Goal: Information Seeking & Learning: Check status

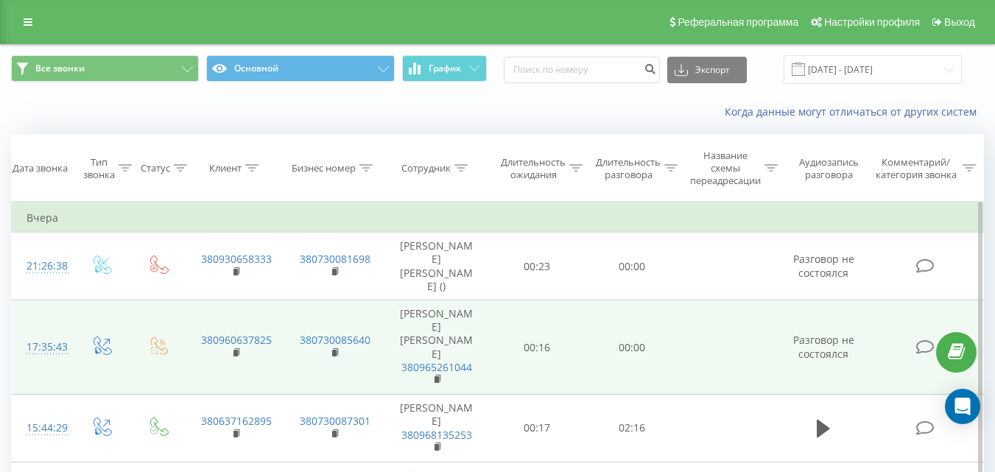
scroll to position [74, 0]
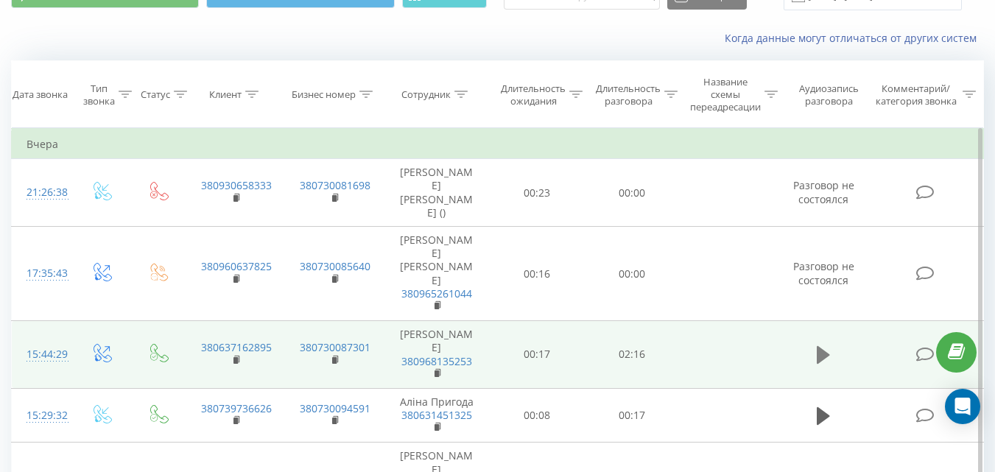
click at [821, 345] on icon at bounding box center [823, 355] width 13 height 21
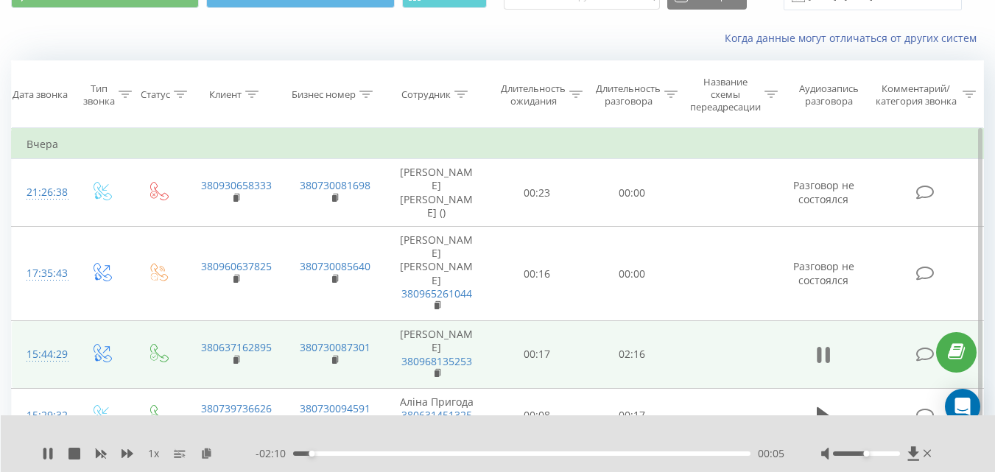
click at [822, 345] on icon at bounding box center [823, 355] width 13 height 21
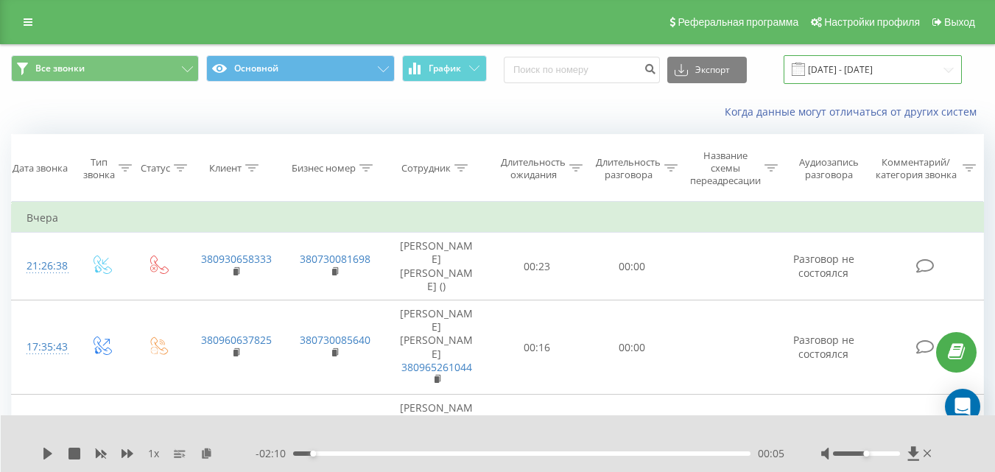
click at [848, 61] on input "[DATE] - [DATE]" at bounding box center [873, 69] width 178 height 29
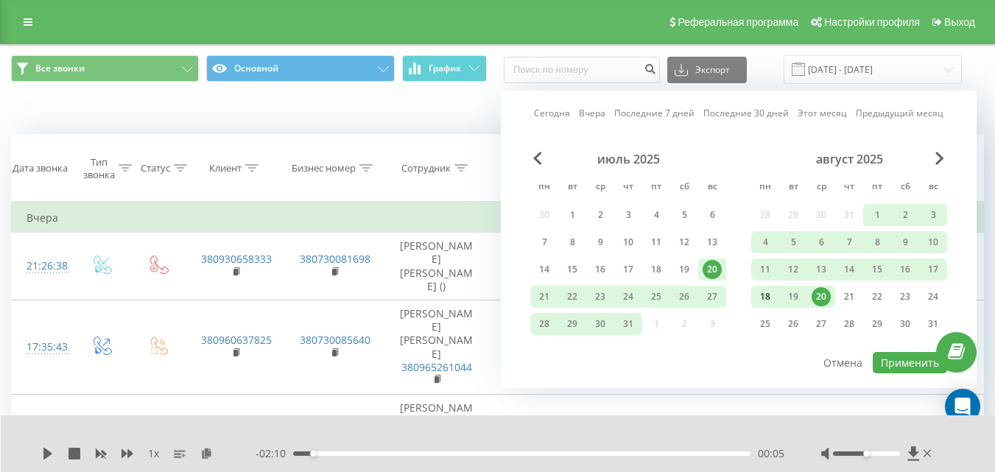
click at [767, 298] on div "18" at bounding box center [765, 296] width 19 height 19
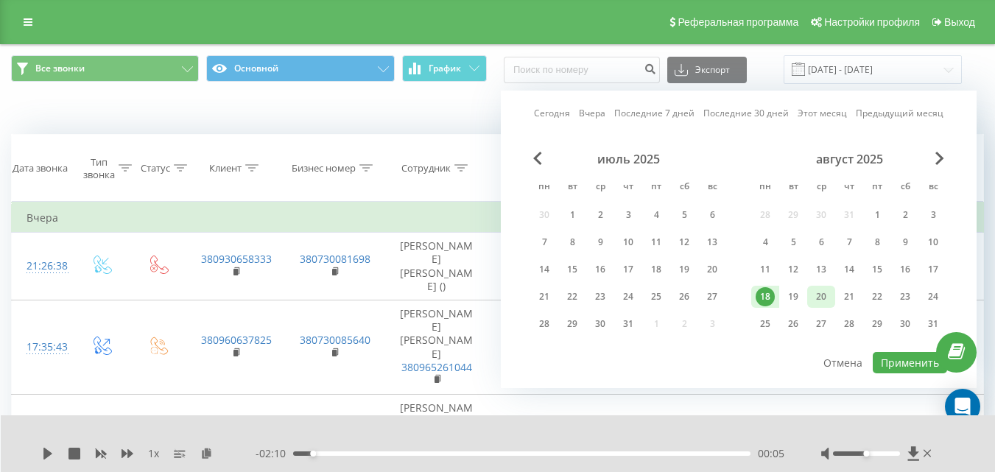
click at [817, 293] on div "20" at bounding box center [821, 296] width 19 height 19
click at [879, 267] on div "15" at bounding box center [877, 269] width 19 height 19
click at [828, 293] on div "20" at bounding box center [821, 296] width 19 height 19
click at [879, 270] on div "15" at bounding box center [877, 269] width 19 height 19
click at [785, 295] on div "19" at bounding box center [793, 296] width 19 height 19
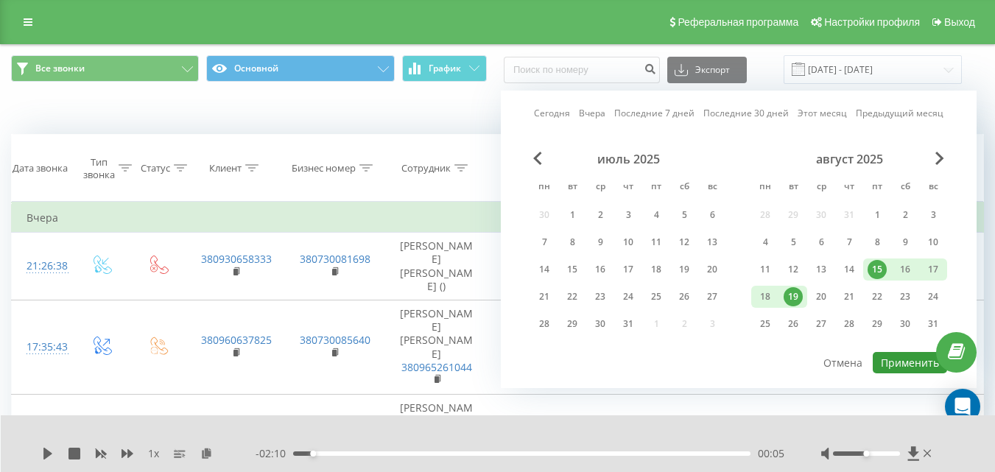
click at [895, 366] on button "Применить" at bounding box center [910, 362] width 74 height 21
type input "[DATE] - [DATE]"
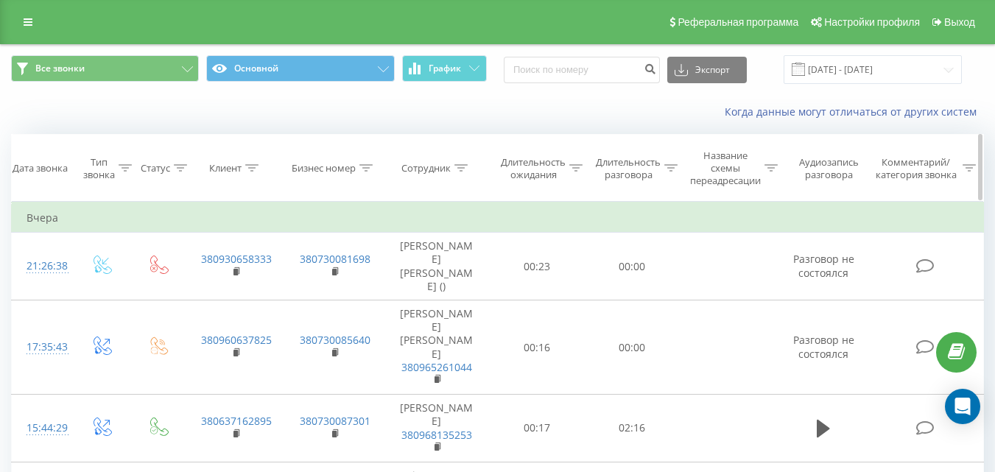
click at [462, 168] on icon at bounding box center [461, 167] width 13 height 7
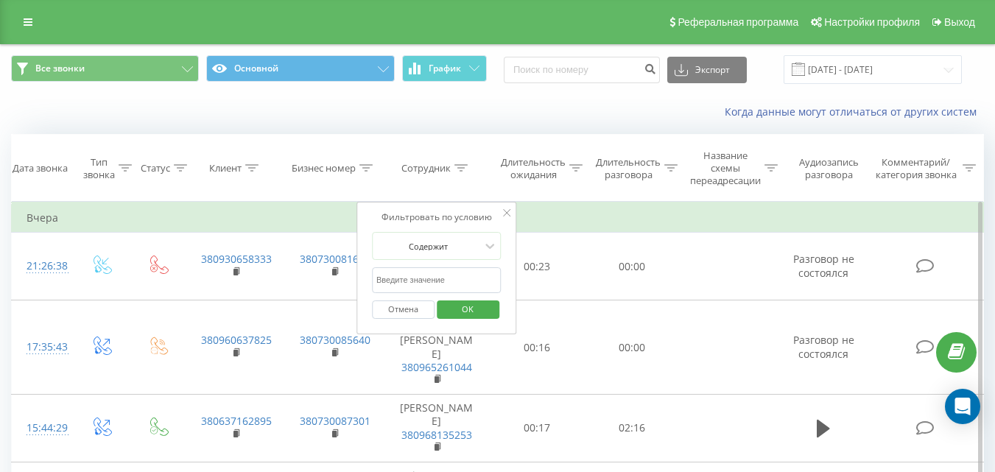
click at [426, 273] on input "text" at bounding box center [437, 280] width 130 height 26
click at [468, 309] on span "OK" at bounding box center [467, 309] width 41 height 23
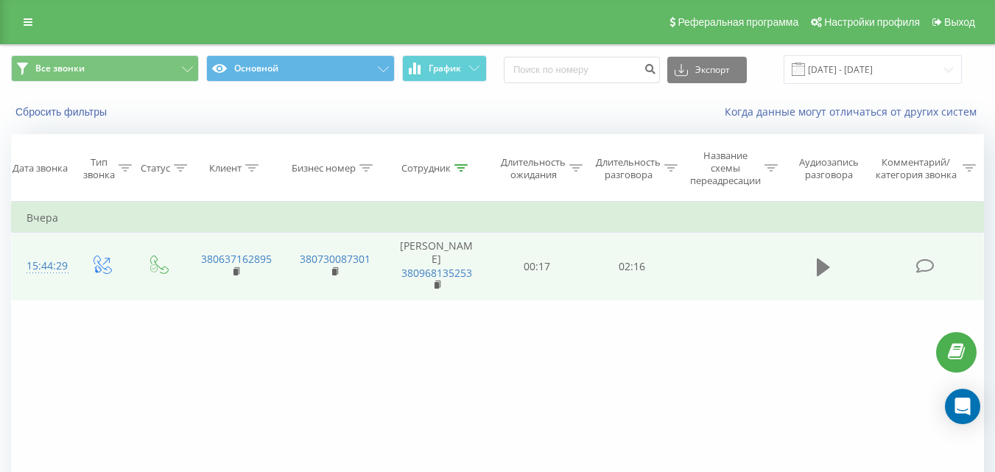
click at [821, 265] on icon at bounding box center [823, 267] width 13 height 18
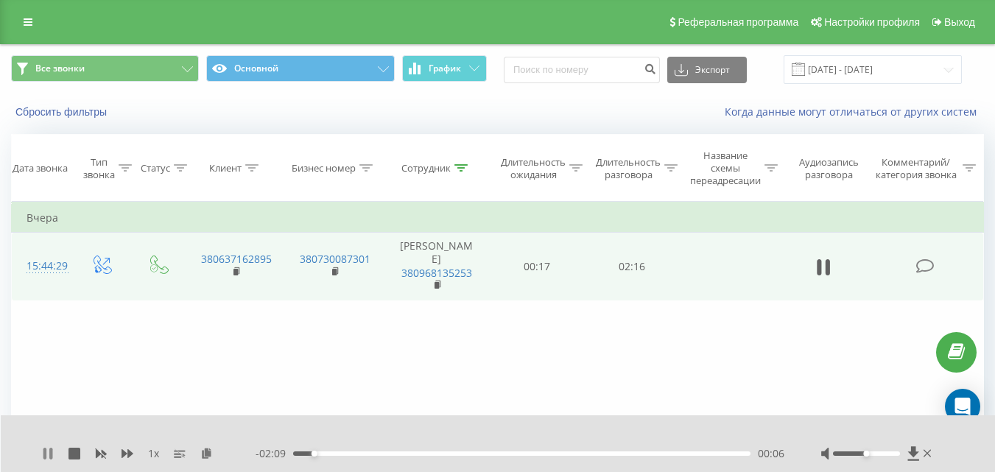
click at [44, 460] on button at bounding box center [48, 454] width 12 height 12
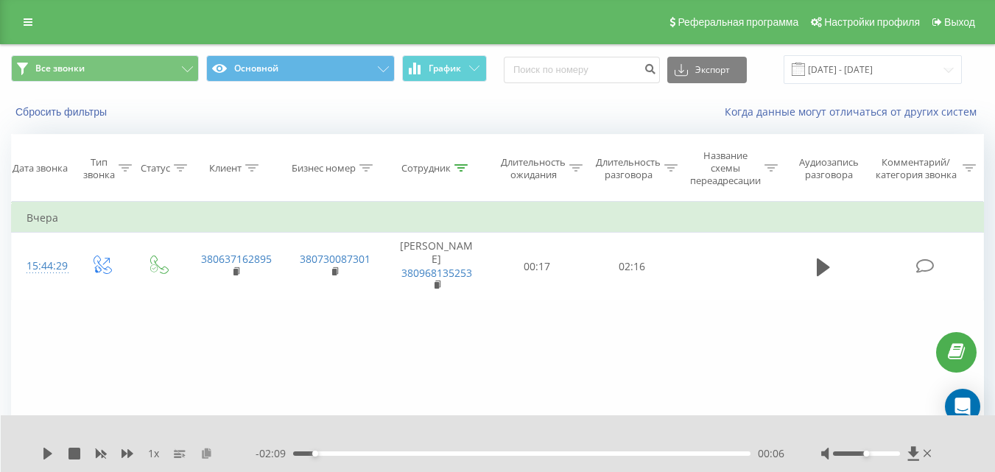
click at [211, 455] on icon at bounding box center [206, 453] width 13 height 10
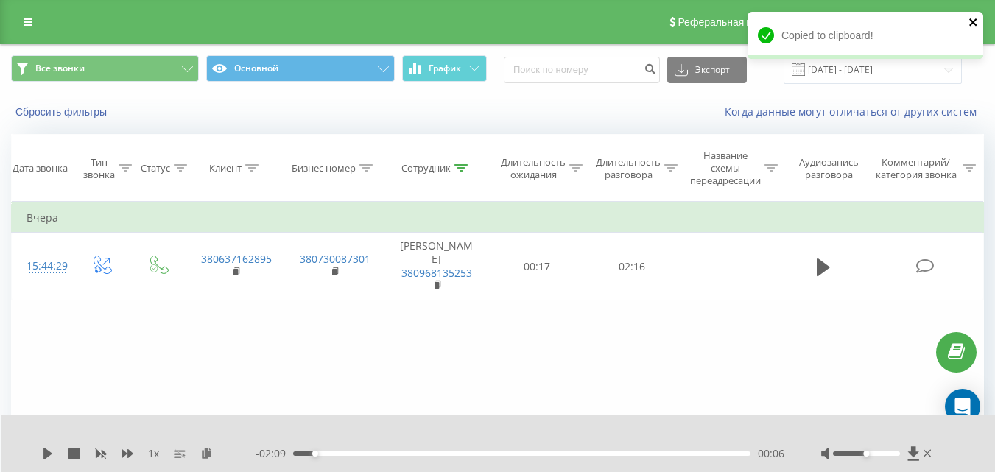
click at [975, 18] on icon "close" at bounding box center [974, 22] width 10 height 12
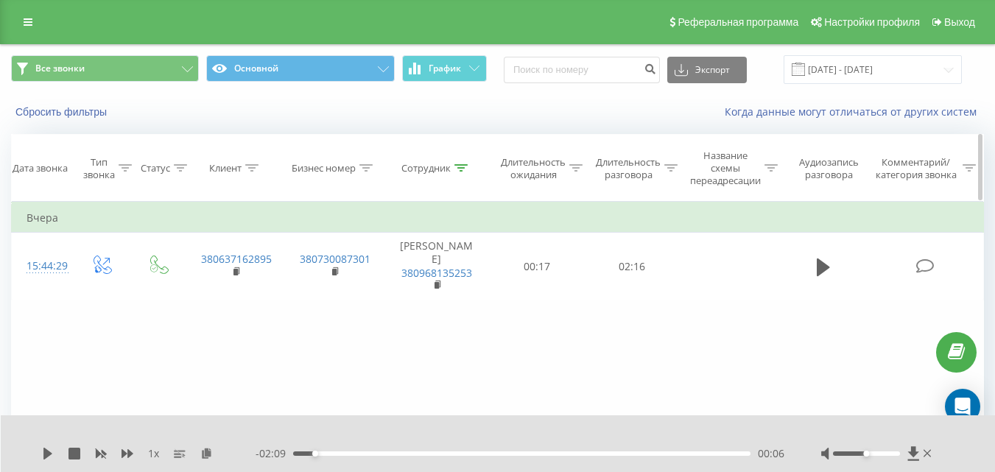
click at [464, 166] on icon at bounding box center [461, 167] width 13 height 7
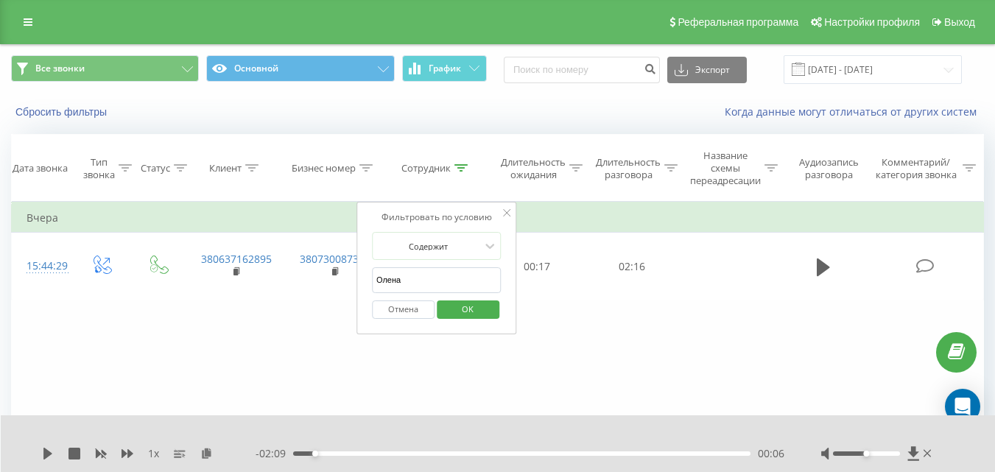
click at [422, 275] on input "Олена" at bounding box center [437, 280] width 130 height 26
type input "О"
click at [474, 303] on span "OK" at bounding box center [467, 309] width 41 height 23
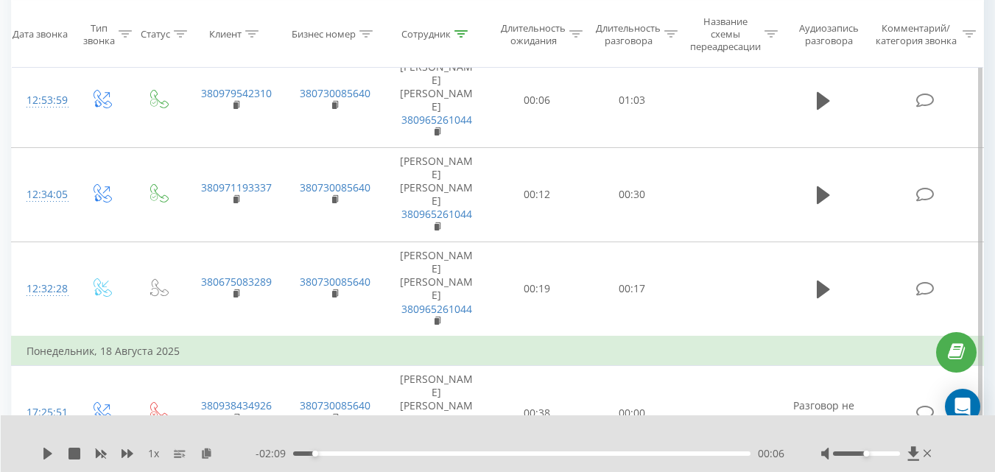
scroll to position [442, 0]
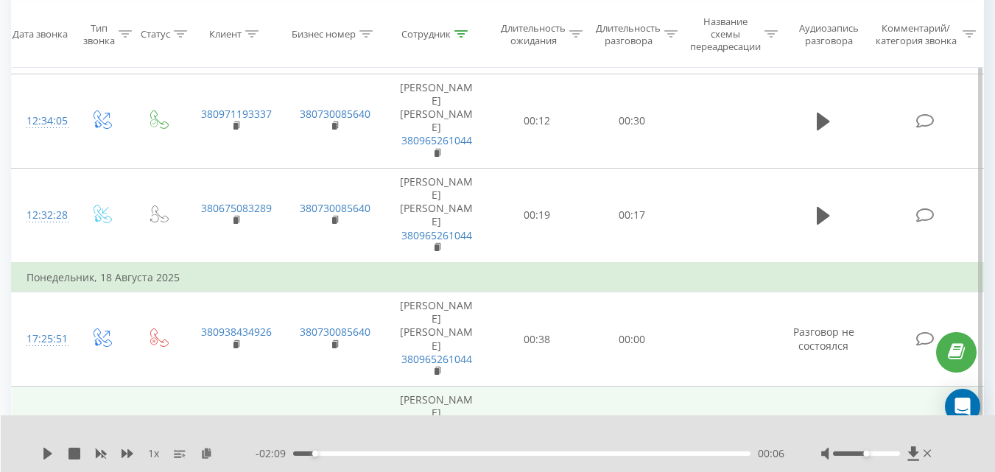
click at [816, 424] on button at bounding box center [824, 435] width 22 height 22
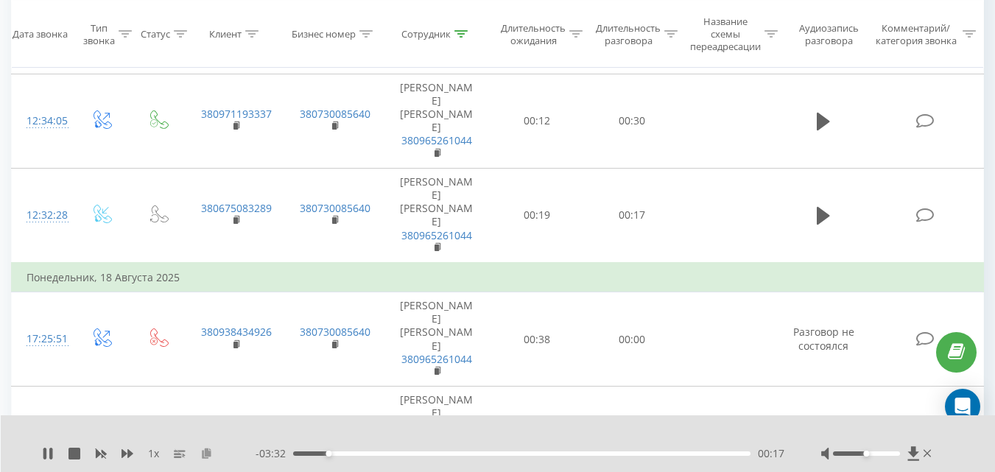
click at [203, 452] on icon at bounding box center [206, 453] width 13 height 10
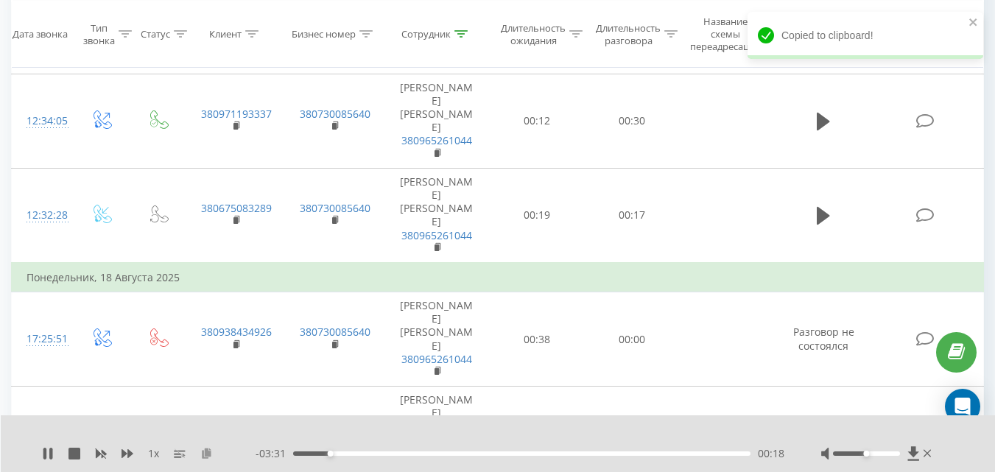
click at [203, 452] on icon at bounding box center [206, 453] width 13 height 10
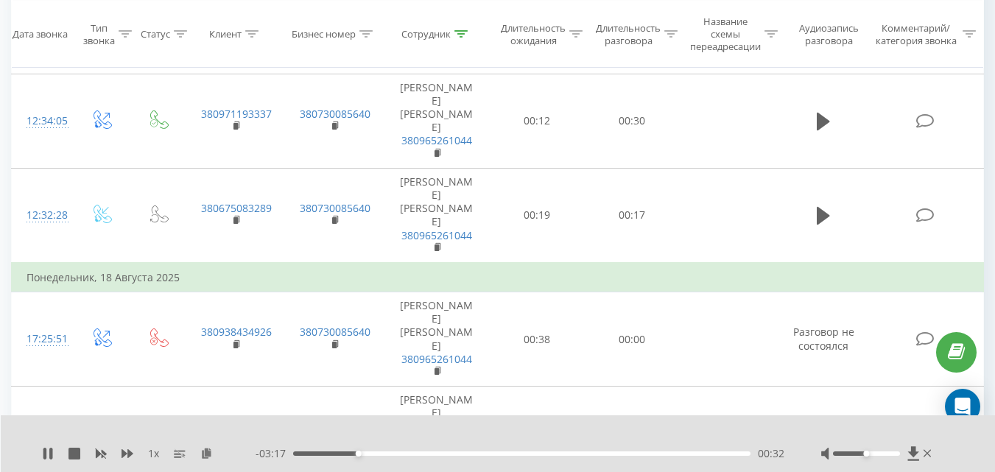
click at [814, 424] on button at bounding box center [824, 435] width 22 height 22
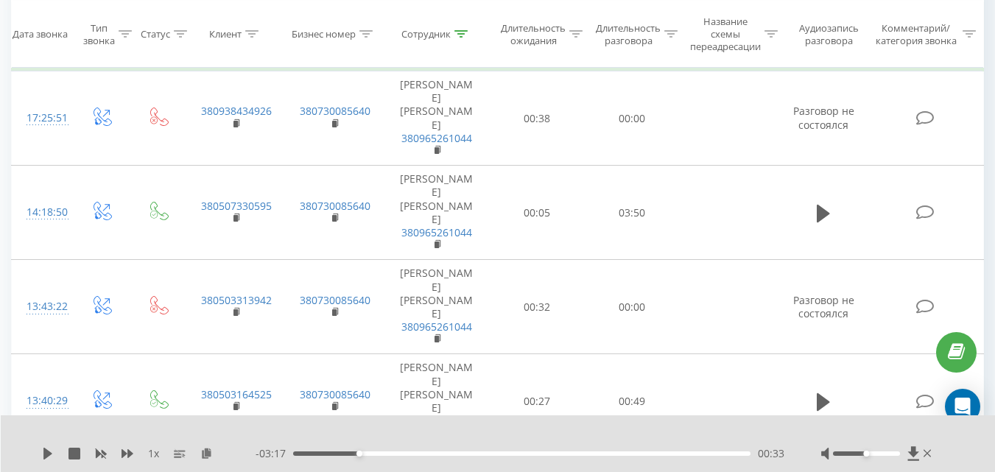
scroll to position [810, 0]
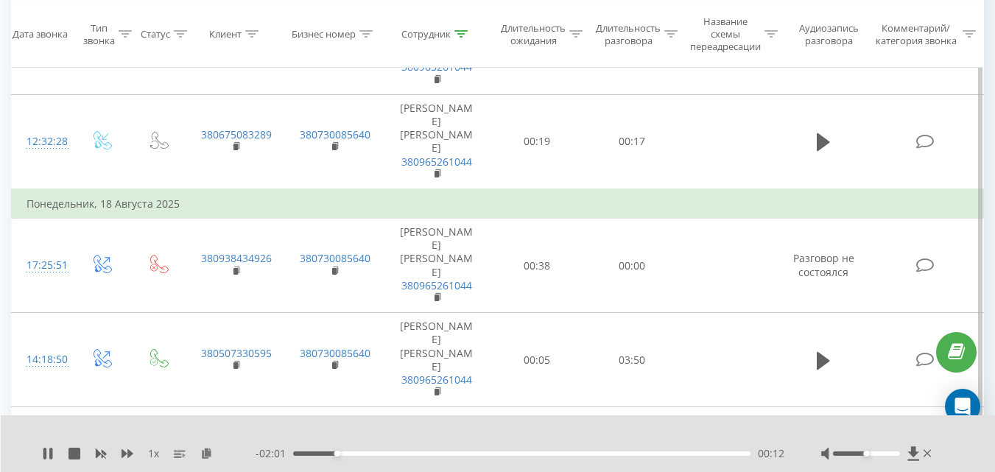
scroll to position [737, 0]
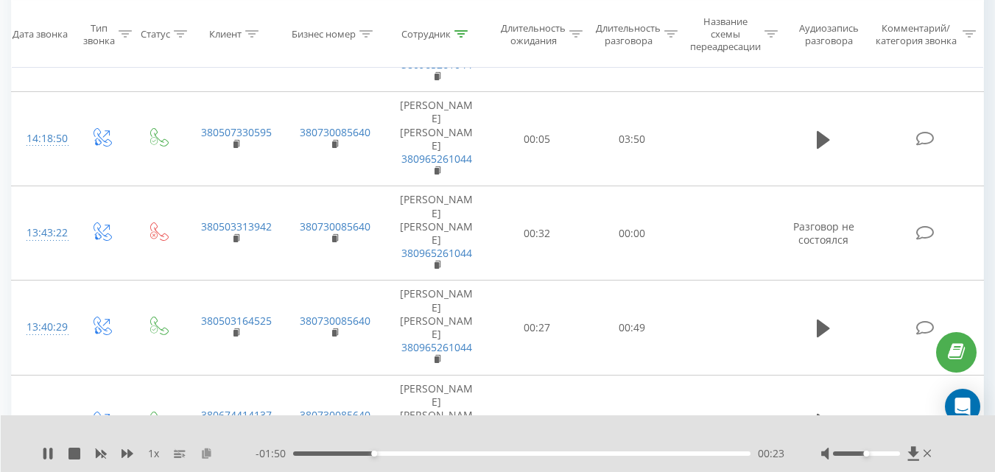
click at [209, 457] on icon at bounding box center [206, 453] width 13 height 10
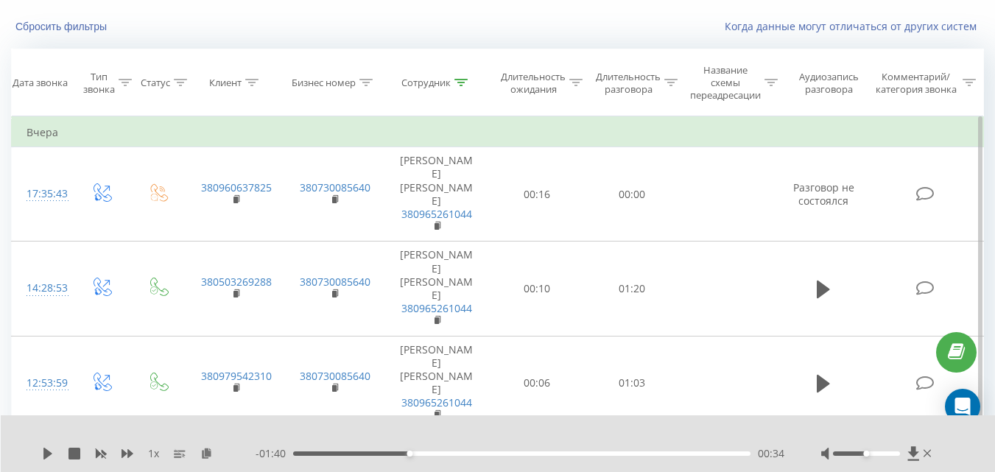
scroll to position [74, 0]
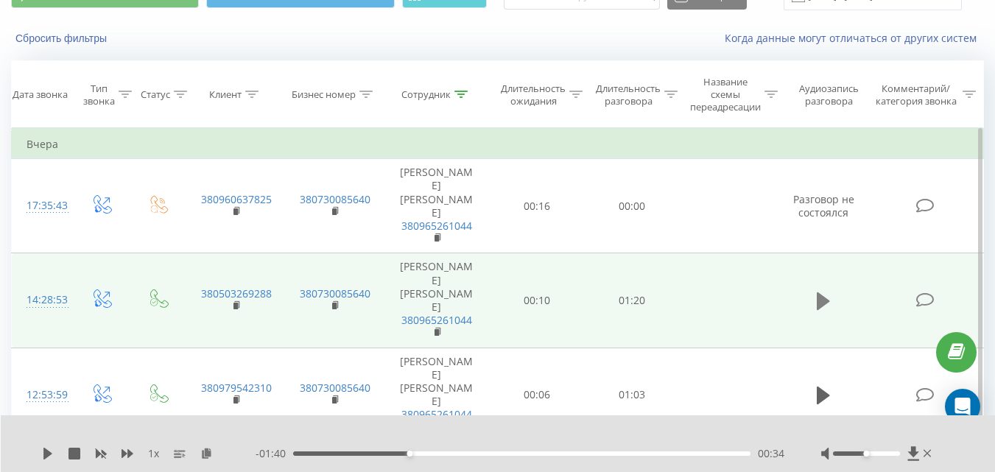
click at [819, 292] on icon at bounding box center [823, 301] width 13 height 18
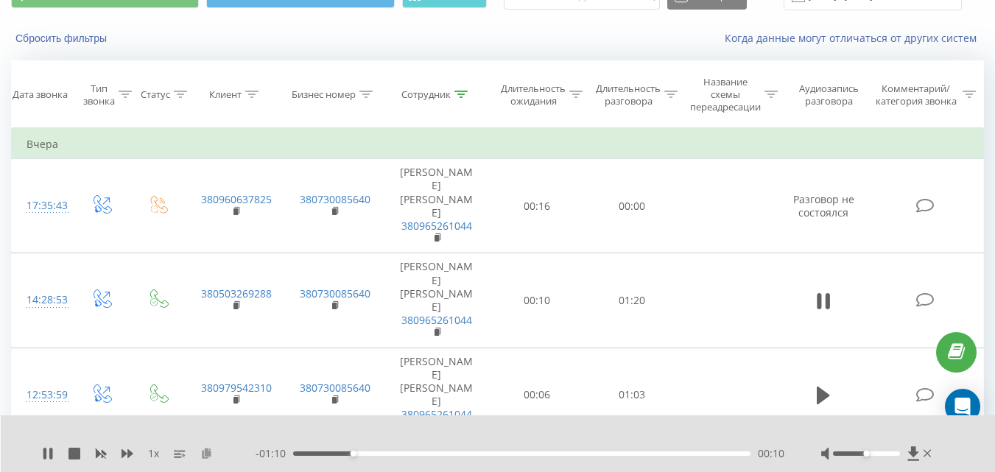
click at [203, 457] on icon at bounding box center [206, 453] width 13 height 10
click at [826, 291] on icon at bounding box center [823, 301] width 13 height 21
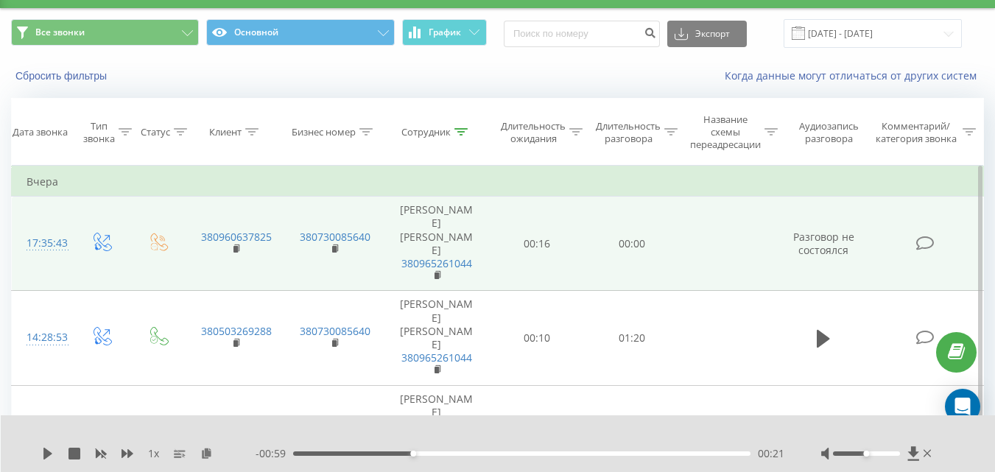
scroll to position [0, 0]
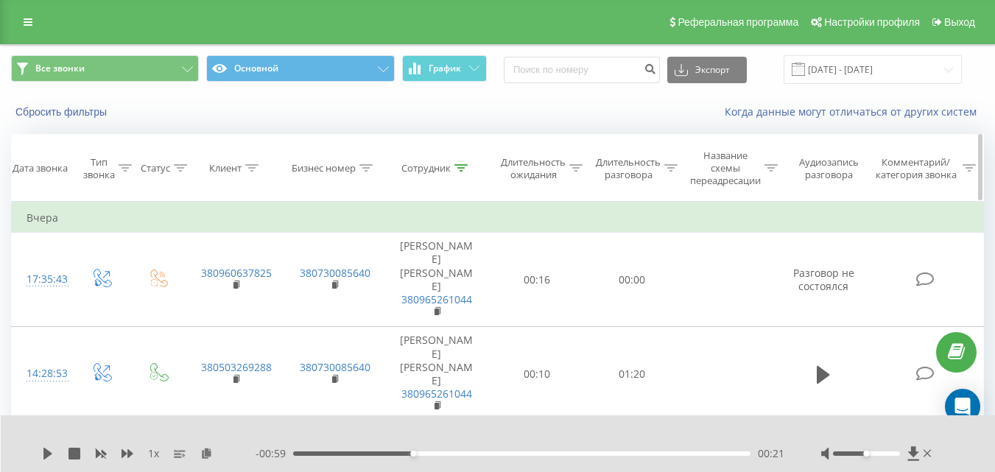
click at [466, 170] on icon at bounding box center [461, 167] width 13 height 7
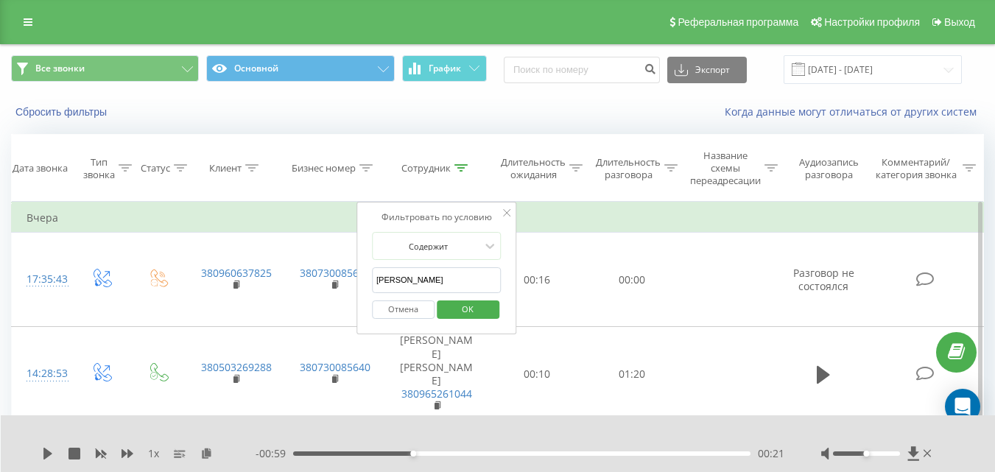
click at [416, 289] on input "[PERSON_NAME]" at bounding box center [437, 280] width 130 height 26
type input "Г"
type input "Анастасія"
click at [459, 312] on span "OK" at bounding box center [467, 309] width 41 height 23
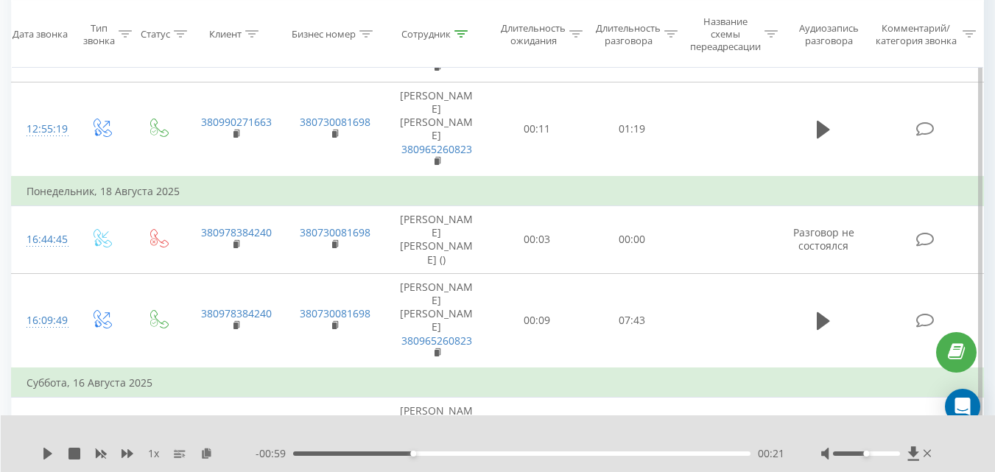
scroll to position [810, 0]
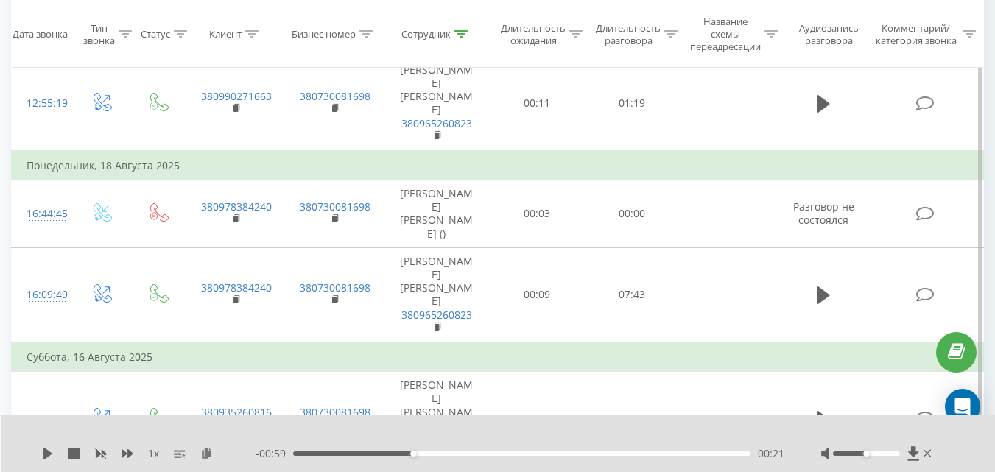
drag, startPoint x: 244, startPoint y: 338, endPoint x: 824, endPoint y: 346, distance: 580.6
click at [203, 446] on div "1 x" at bounding box center [149, 453] width 214 height 15
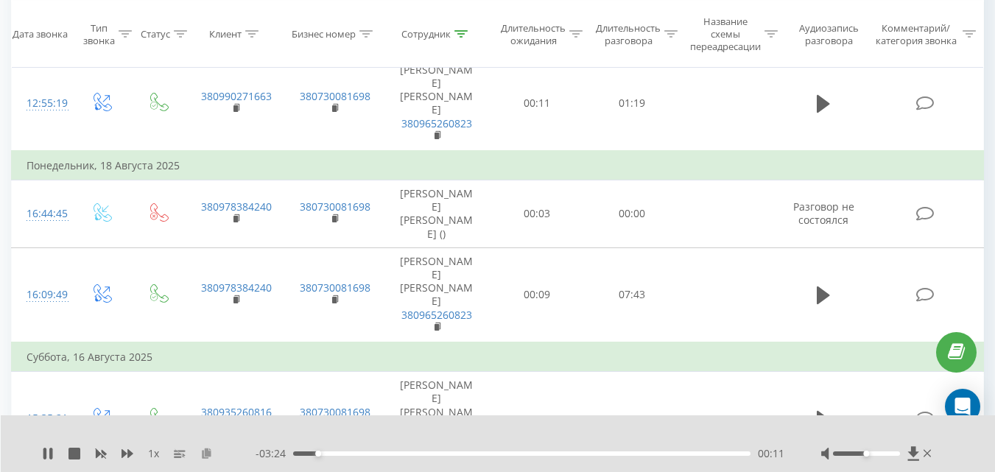
click at [209, 451] on icon at bounding box center [206, 453] width 13 height 10
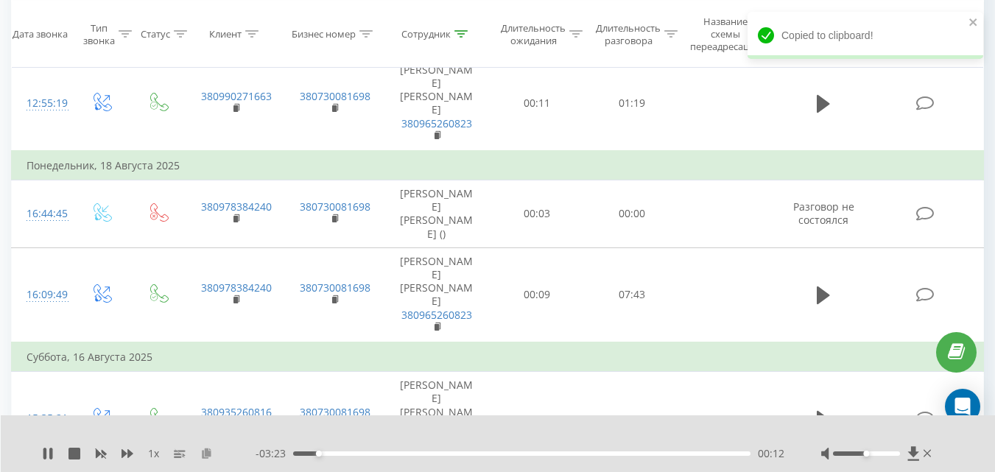
click at [209, 451] on icon at bounding box center [206, 453] width 13 height 10
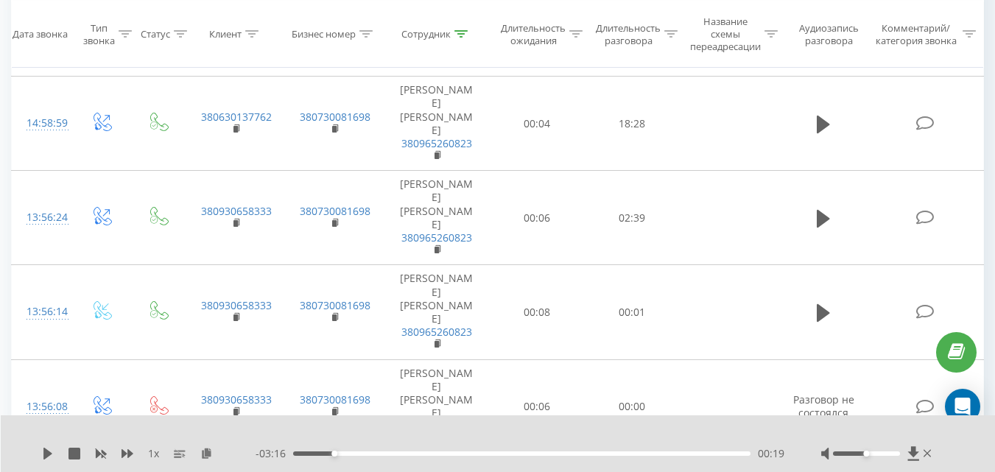
scroll to position [295, 0]
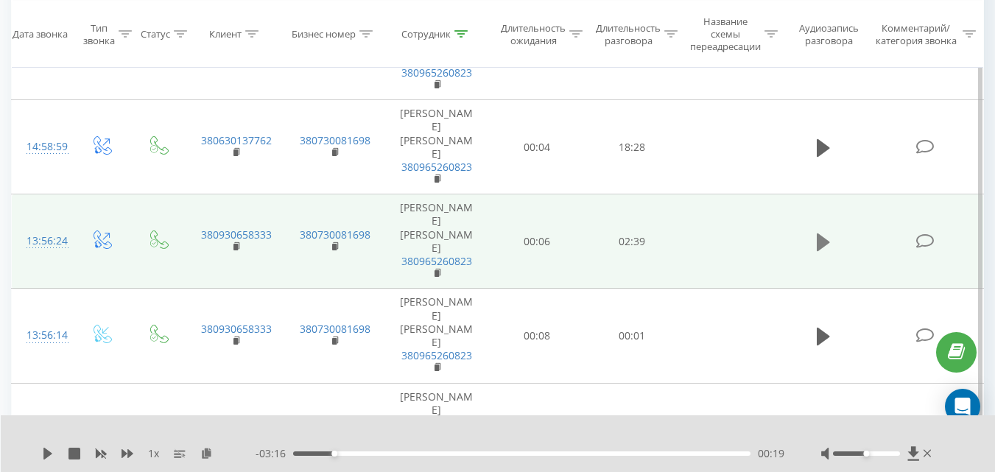
click at [826, 234] on icon at bounding box center [823, 243] width 13 height 18
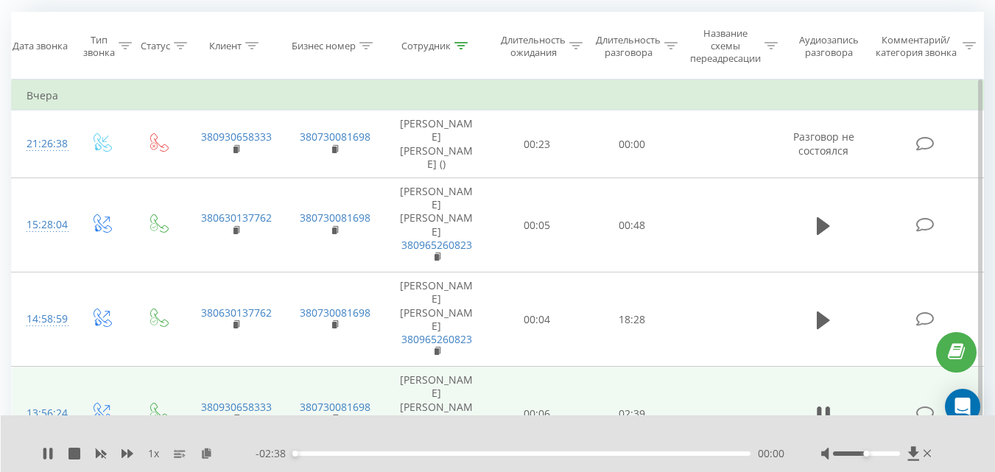
scroll to position [147, 0]
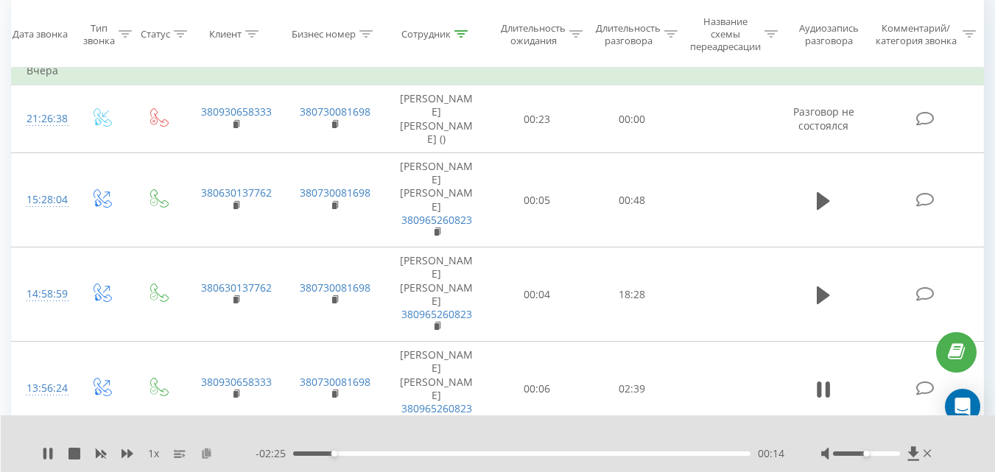
click at [203, 453] on icon at bounding box center [206, 453] width 13 height 10
click at [824, 379] on icon at bounding box center [823, 389] width 13 height 21
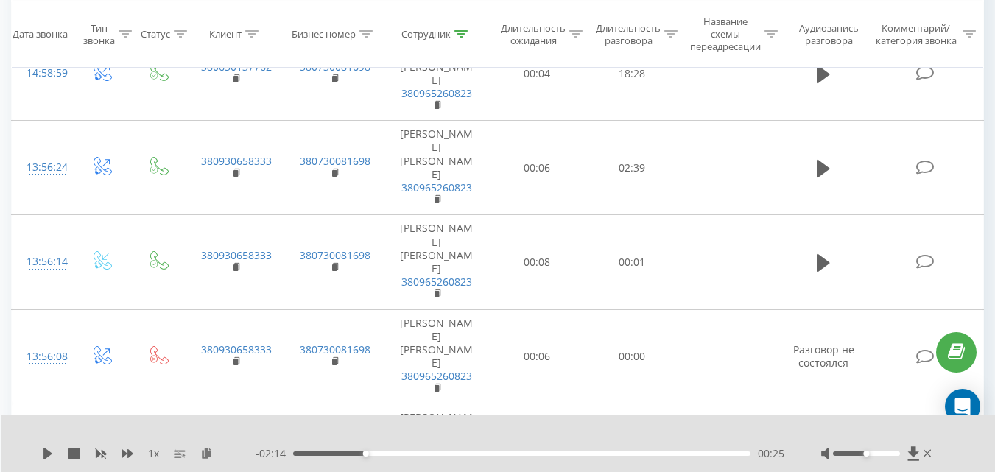
scroll to position [516, 0]
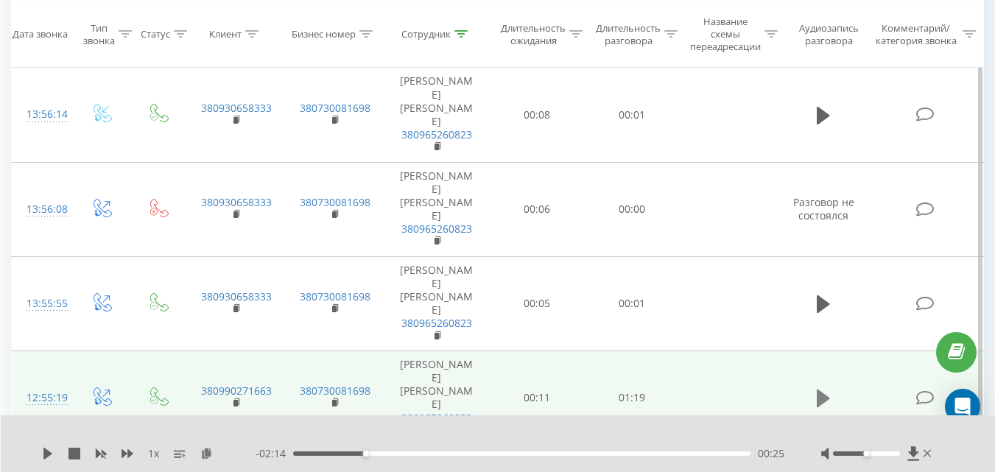
click at [817, 388] on icon at bounding box center [823, 398] width 13 height 21
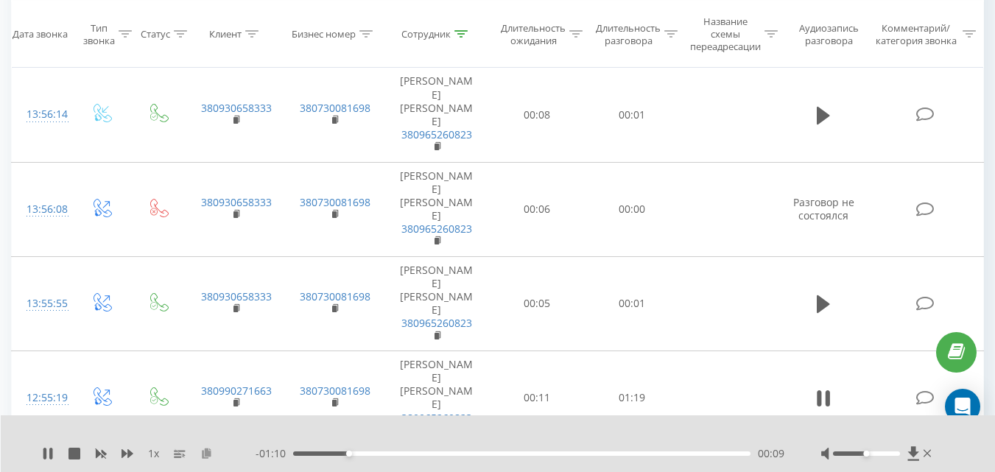
click at [208, 459] on button at bounding box center [206, 454] width 12 height 12
click at [828, 390] on icon at bounding box center [828, 398] width 4 height 16
